Goal: Task Accomplishment & Management: Manage account settings

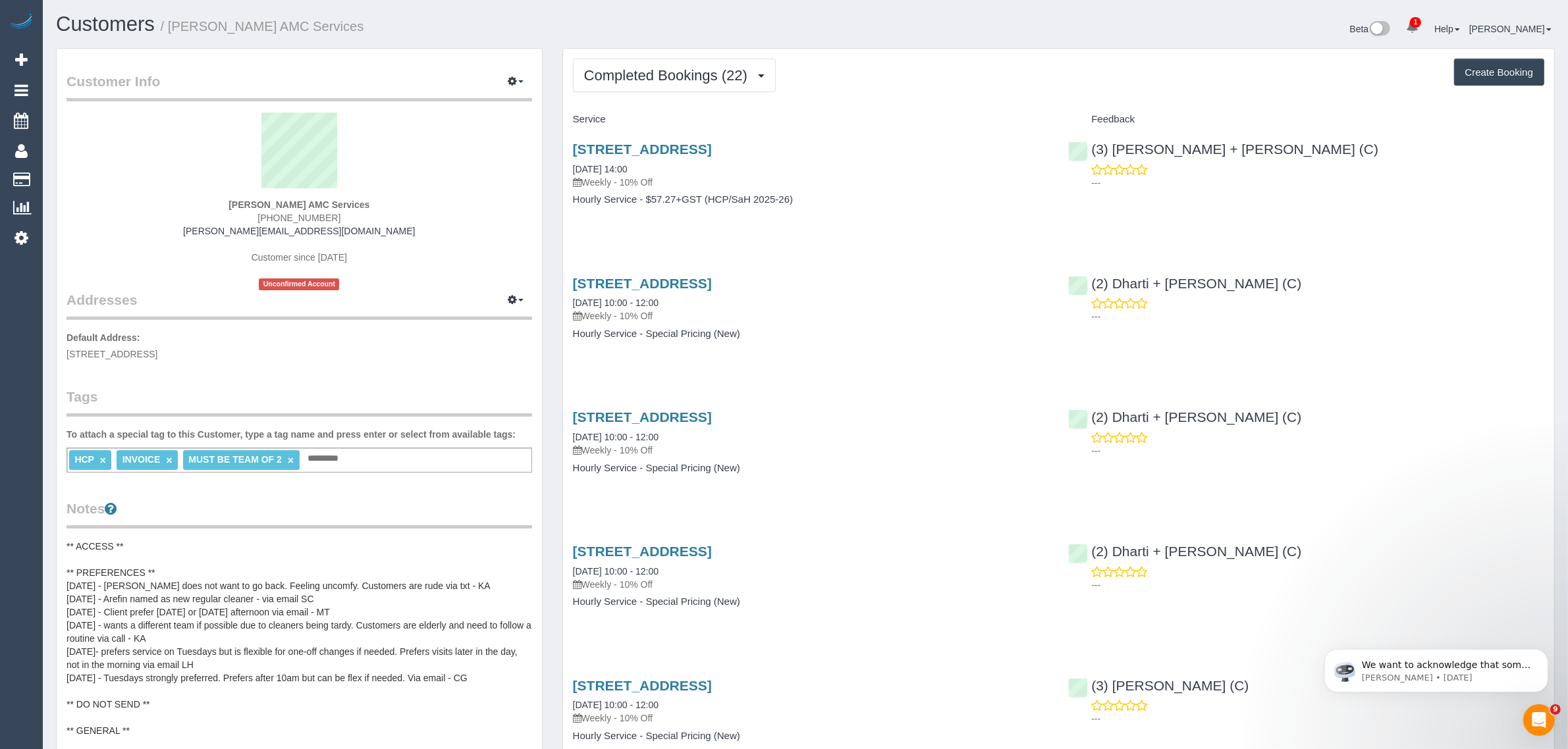
click at [305, 216] on span "[PHONE_NUMBER]" at bounding box center [299, 218] width 83 height 10
copy div "[PHONE_NUMBER]"
click at [679, 84] on button "Completed Bookings (22)" at bounding box center [674, 75] width 203 height 33
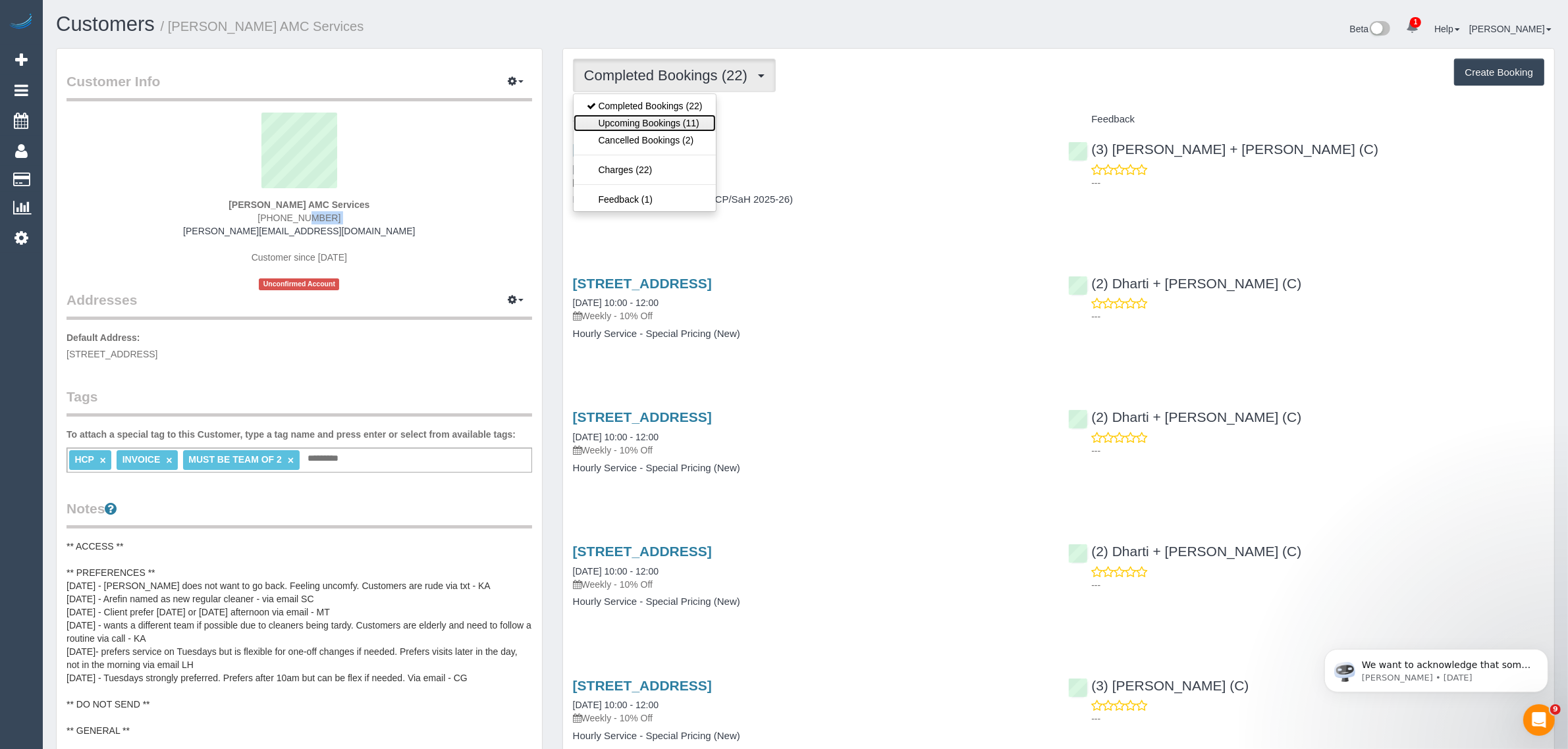
click at [660, 120] on link "Upcoming Bookings (11)" at bounding box center [645, 123] width 142 height 17
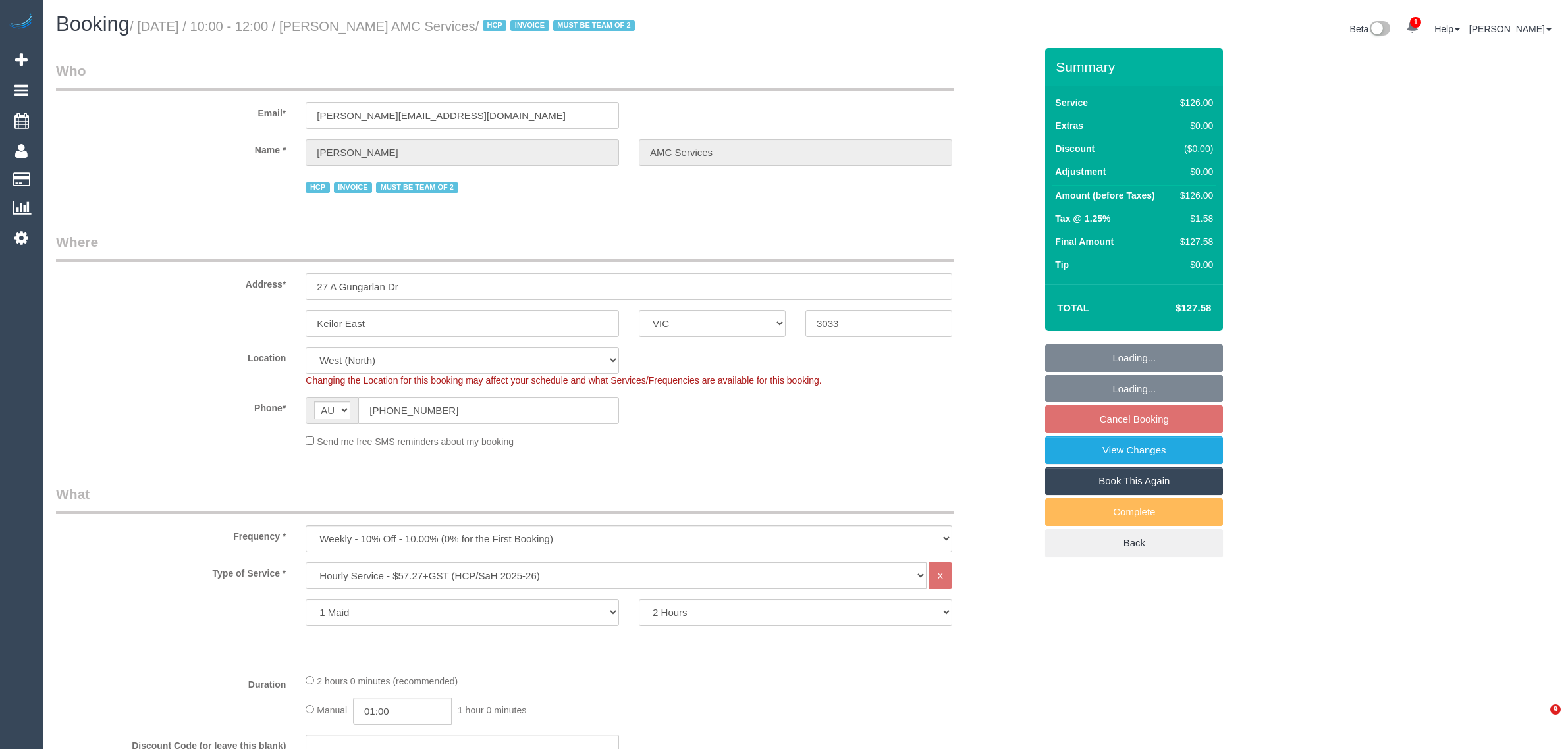
select select "VIC"
select select "120"
select select "number:28"
select select "number:14"
select select "number:19"
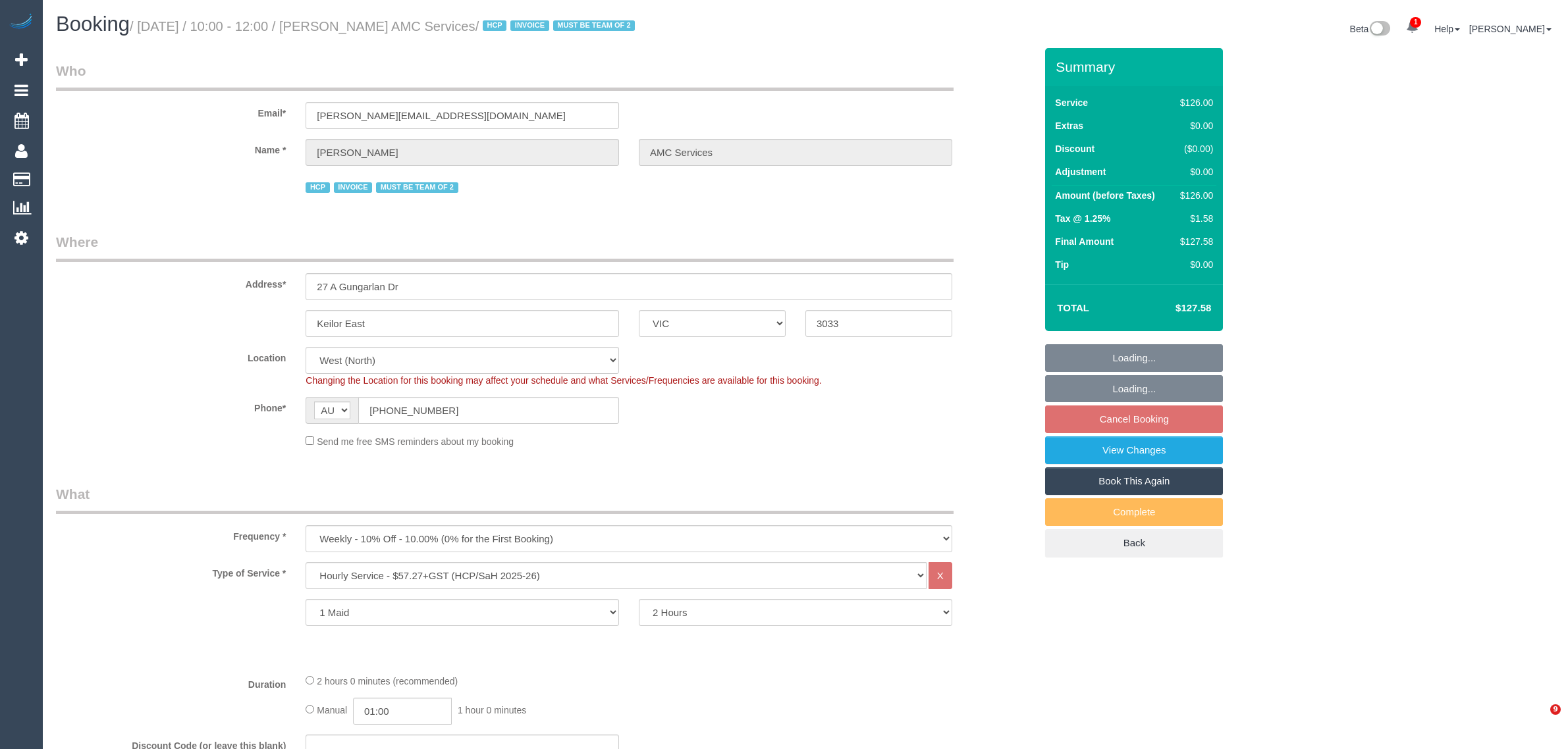
select select "number:24"
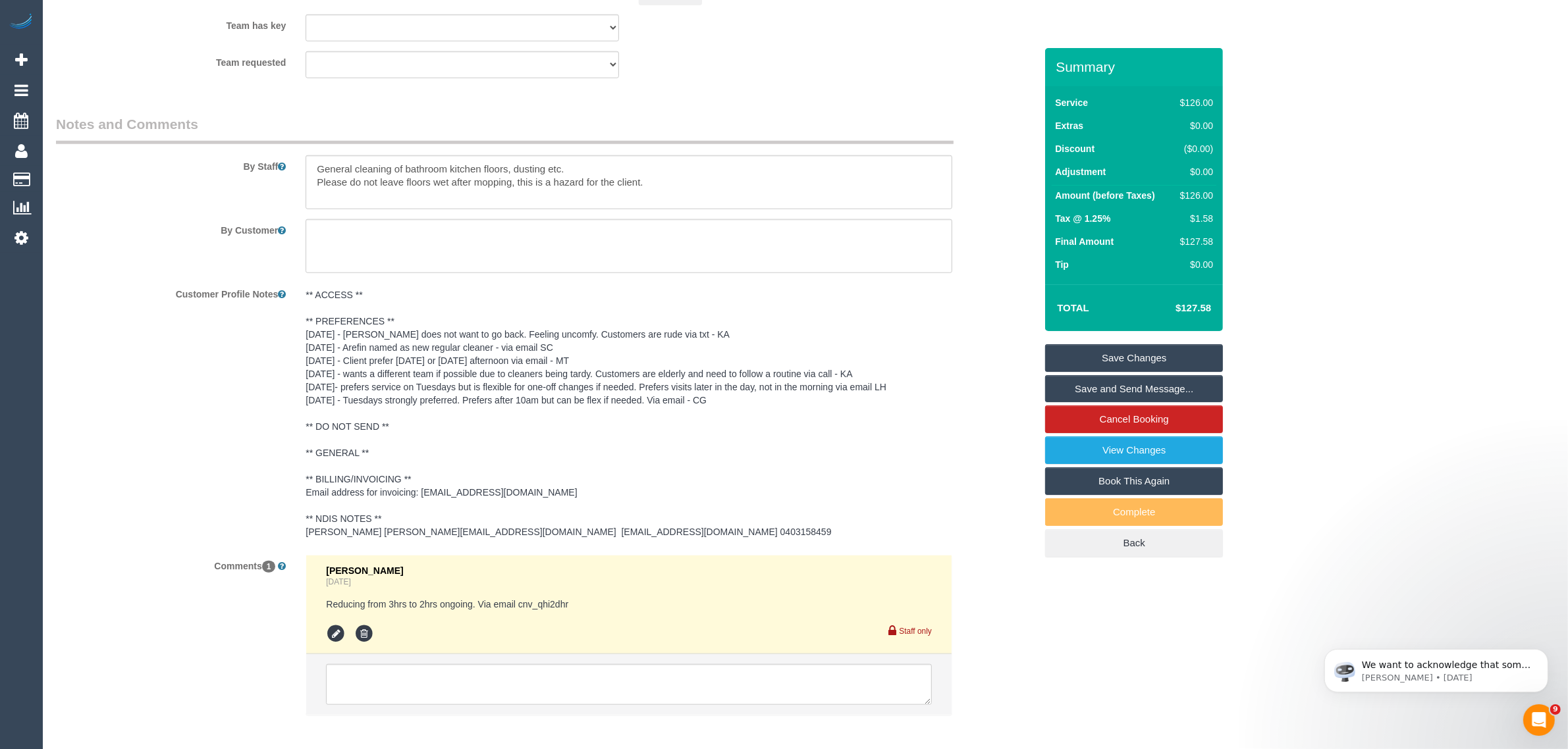
scroll to position [1749, 0]
